Goal: Transaction & Acquisition: Download file/media

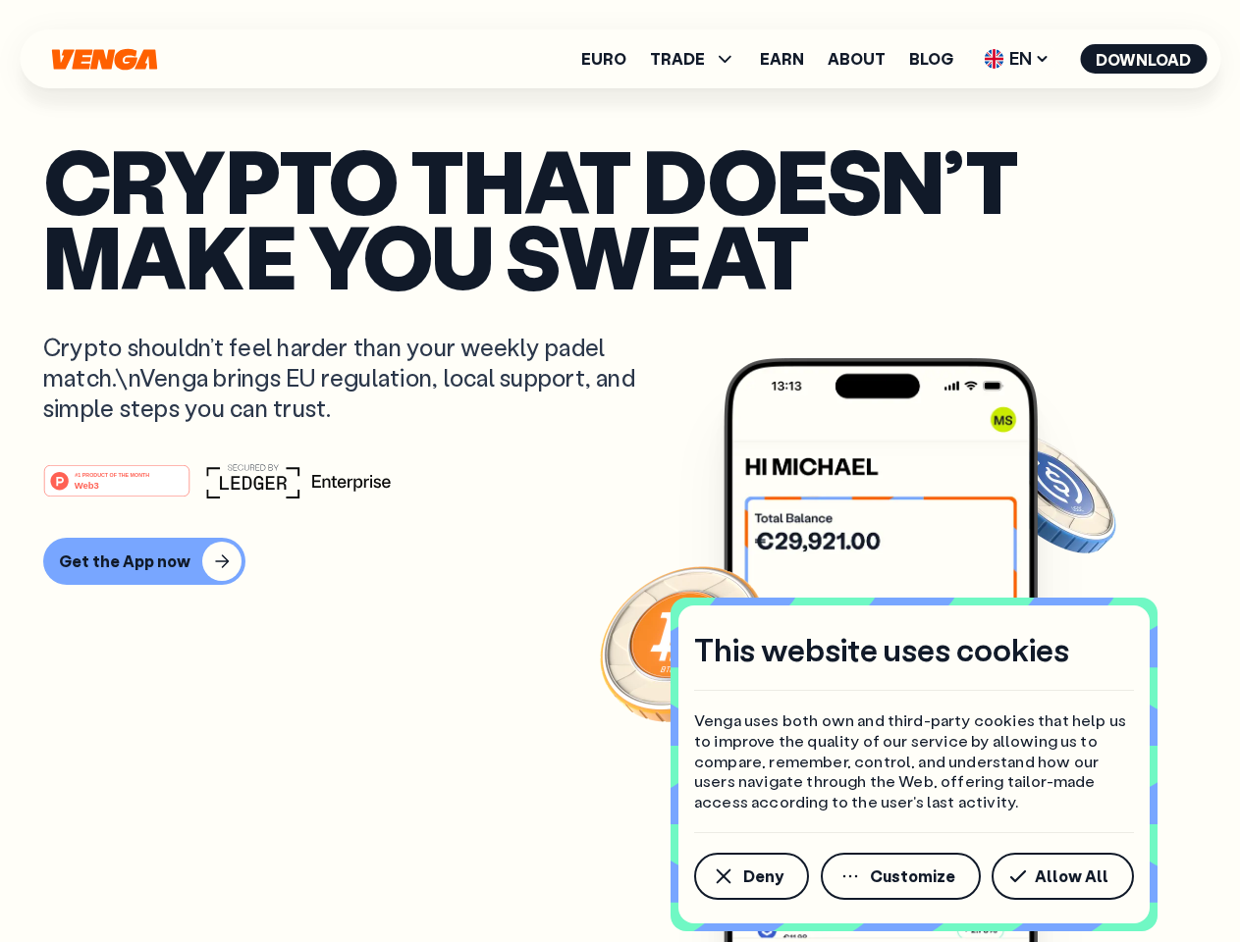
click at [619, 471] on div "#1 PRODUCT OF THE MONTH Web3" at bounding box center [619, 480] width 1153 height 35
click at [750, 877] on span "Deny" at bounding box center [763, 877] width 40 height 16
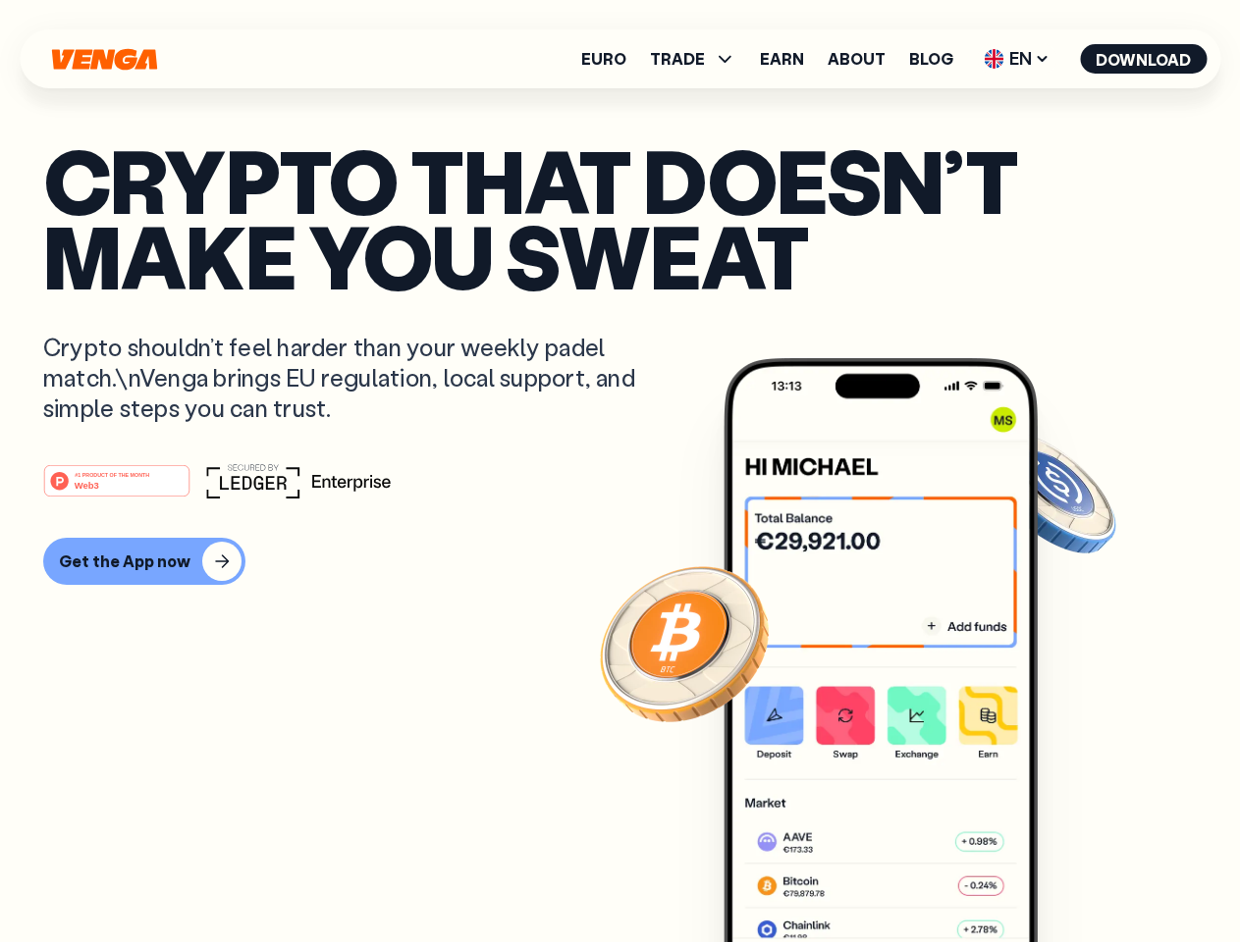
click at [902, 877] on img at bounding box center [880, 687] width 314 height 658
click at [1066, 877] on article "Crypto that doesn’t make you sweat Crypto shouldn’t feel harder than your weekl…" at bounding box center [619, 510] width 1153 height 736
click at [699, 59] on span "TRADE" at bounding box center [677, 59] width 55 height 16
click at [1017, 59] on span "EN" at bounding box center [1017, 58] width 80 height 31
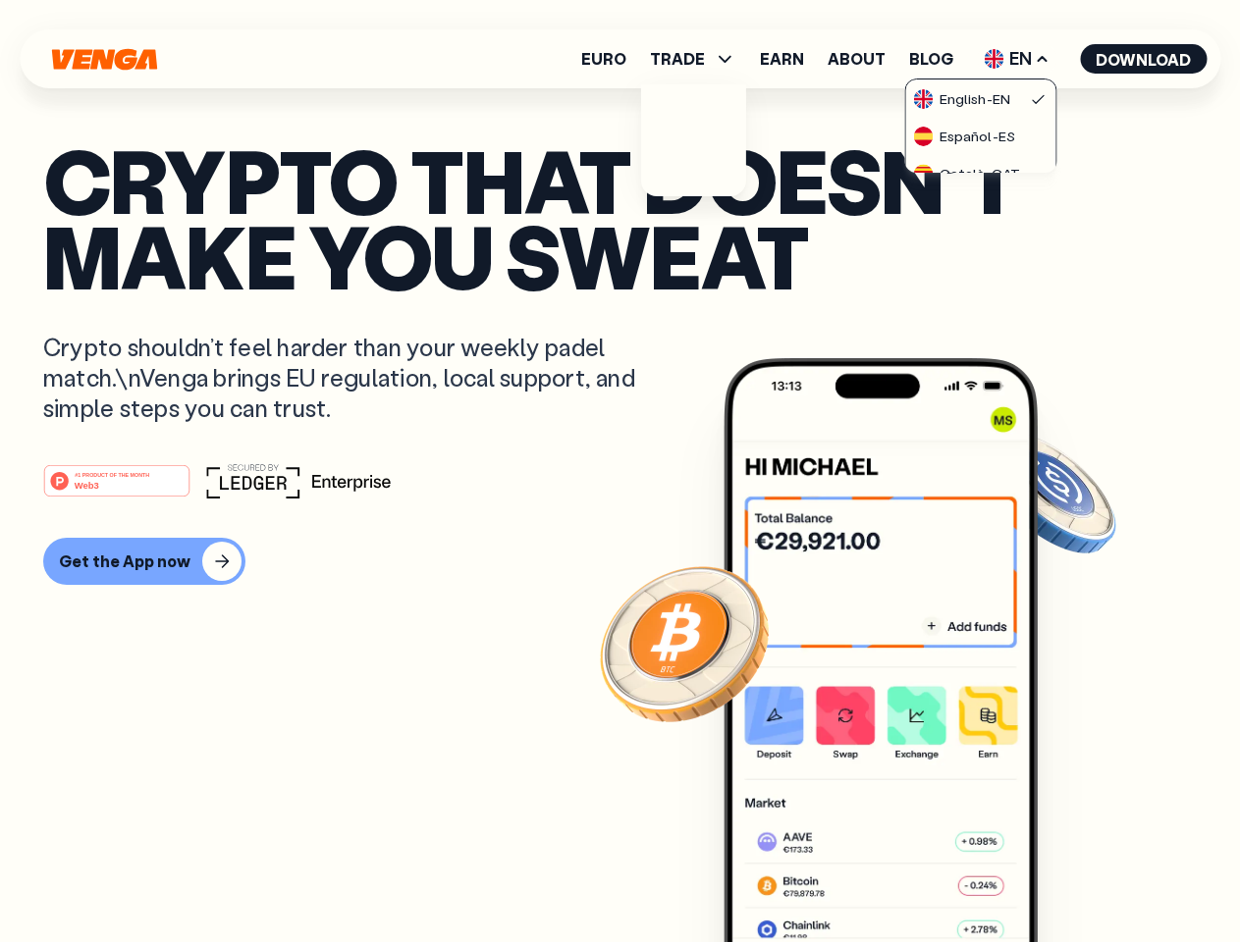
click at [1144, 59] on button "Download" at bounding box center [1143, 58] width 127 height 29
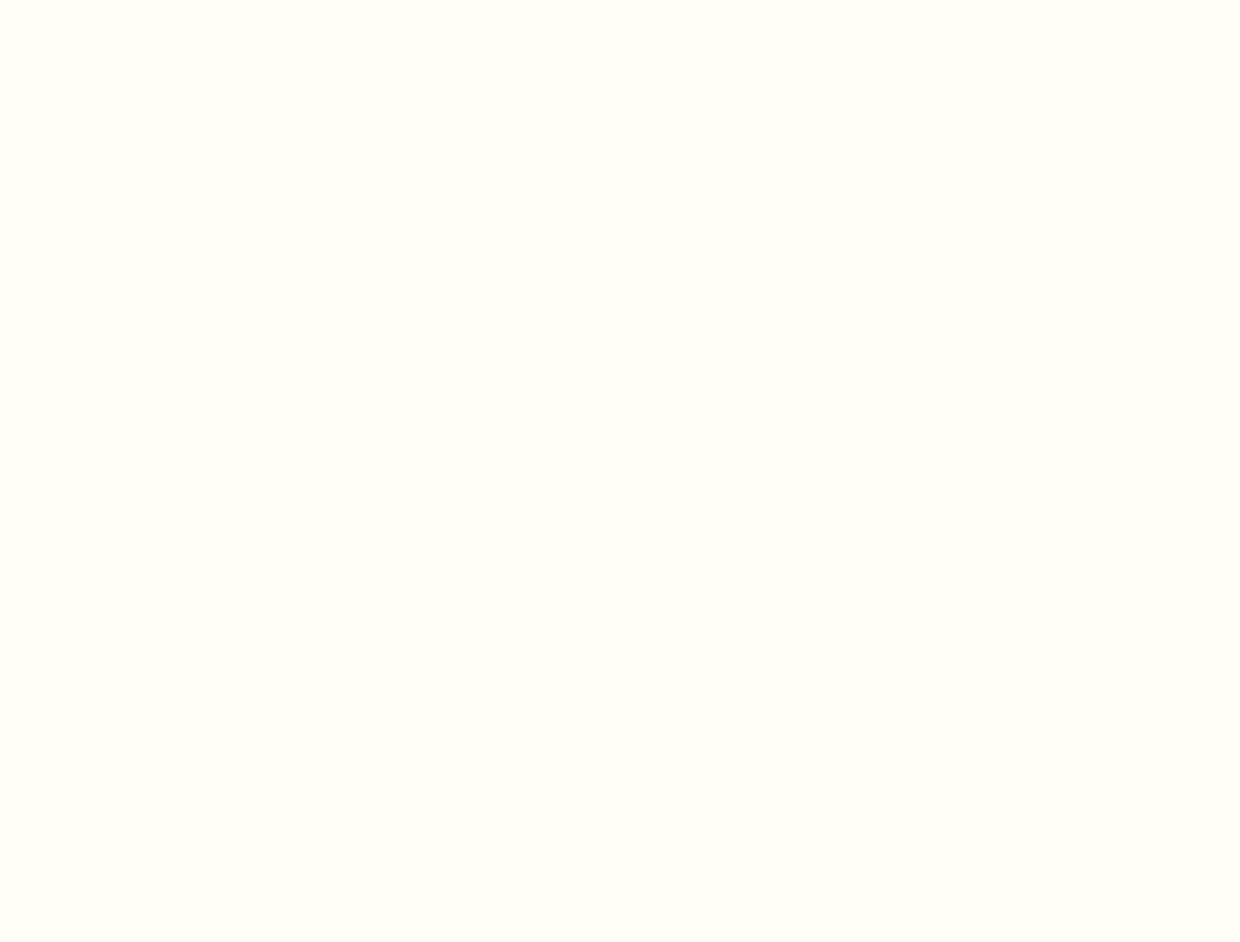
click at [619, 0] on html "This website uses cookies Venga uses both own and third-party cookies that help…" at bounding box center [620, 0] width 1240 height 0
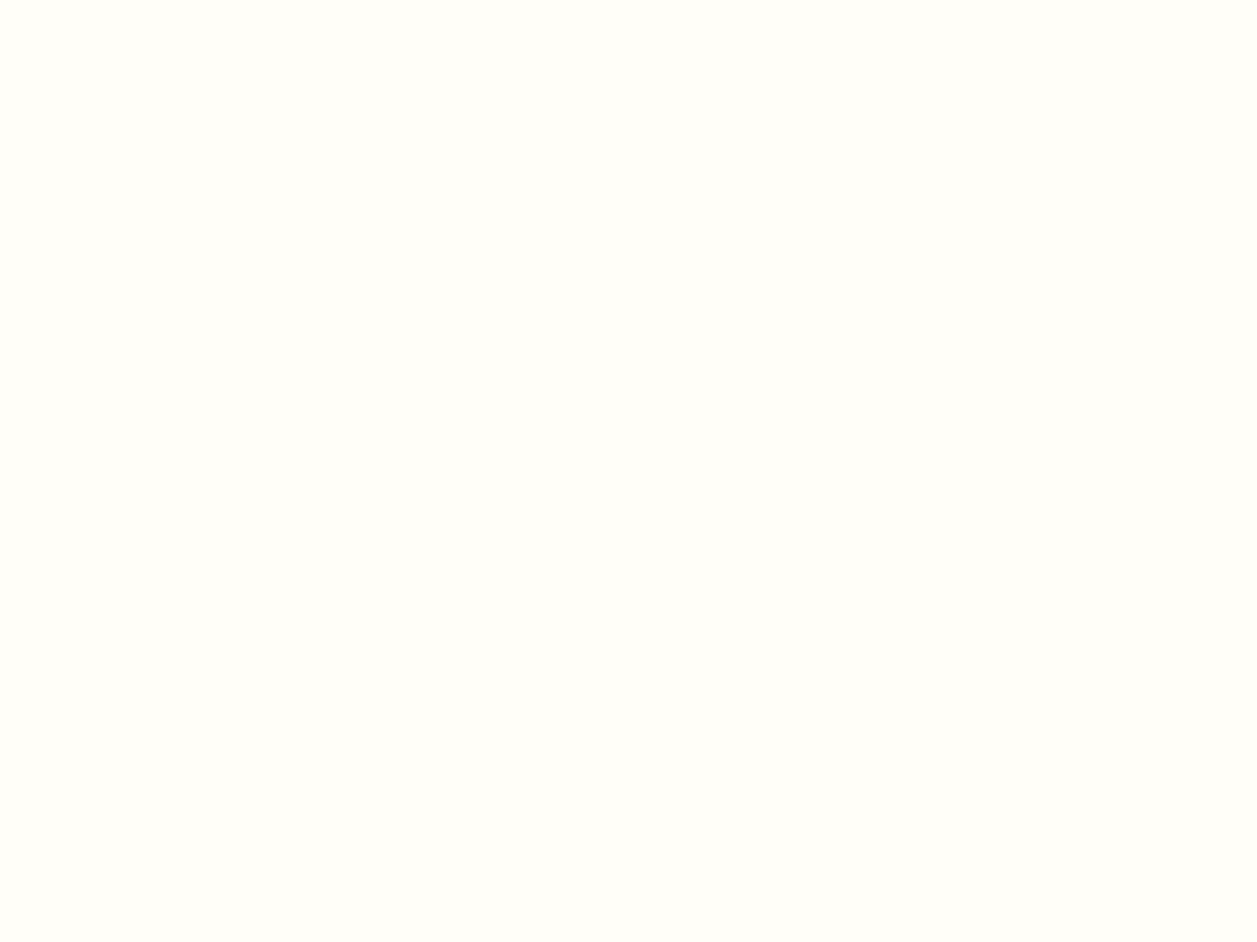
click at [141, 0] on html "This website uses cookies Venga uses both own and third-party cookies that help…" at bounding box center [628, 0] width 1257 height 0
click at [120, 0] on html "This website uses cookies Venga uses both own and third-party cookies that help…" at bounding box center [628, 0] width 1257 height 0
